Goal: Task Accomplishment & Management: Manage account settings

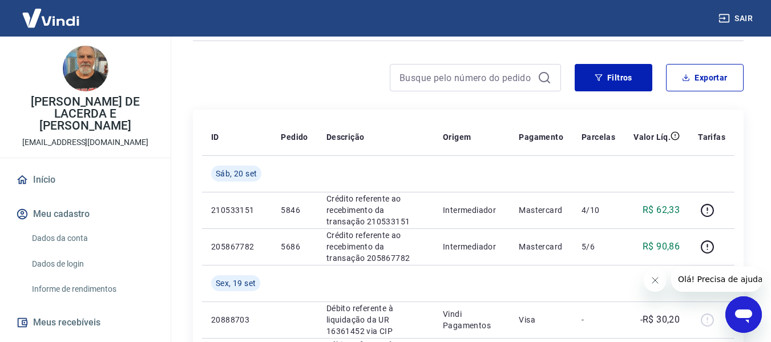
scroll to position [163, 0]
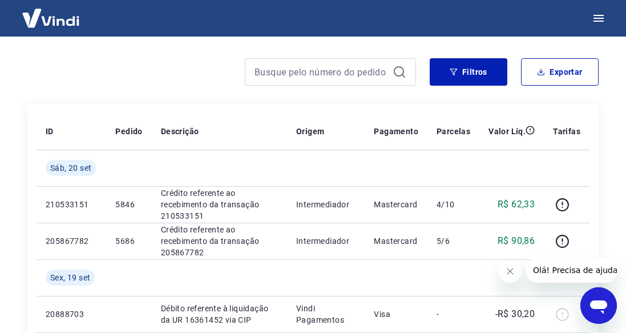
scroll to position [148, 0]
